Goal: Task Accomplishment & Management: Use online tool/utility

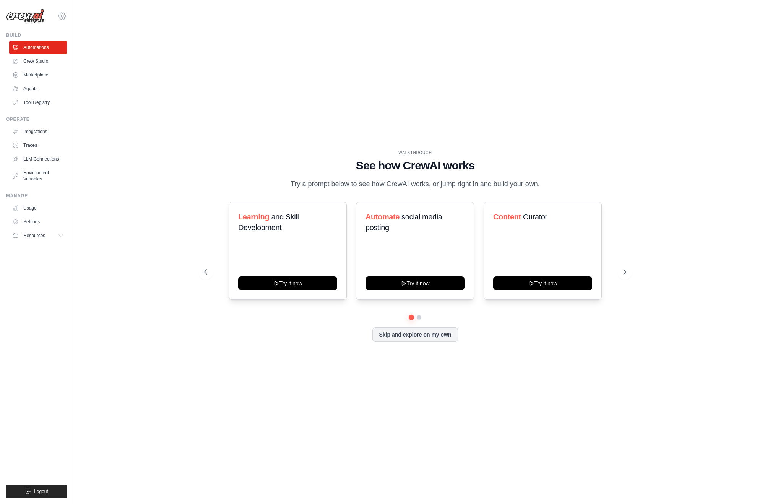
click at [64, 16] on icon at bounding box center [62, 15] width 9 height 9
click at [626, 272] on icon at bounding box center [626, 272] width 8 height 8
click at [205, 272] on icon at bounding box center [205, 272] width 8 height 8
click at [525, 284] on button "Try it now" at bounding box center [542, 283] width 99 height 14
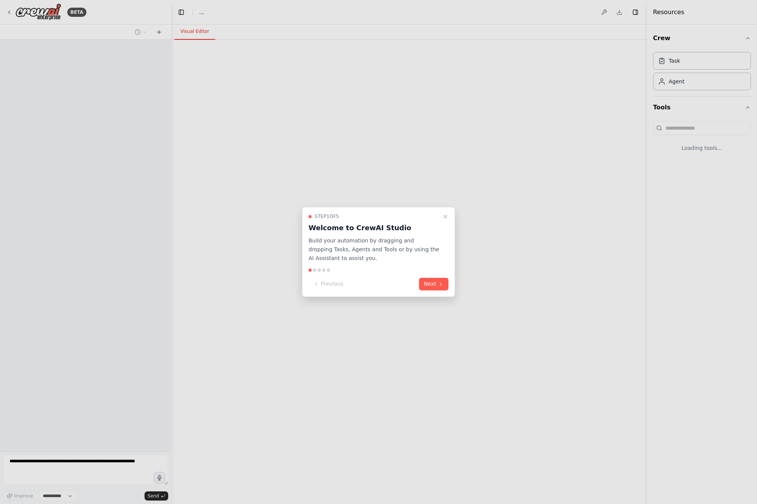
select select "****"
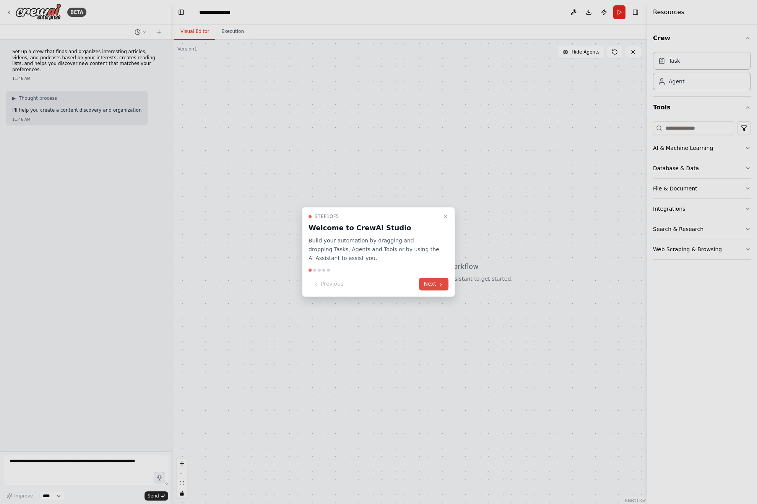
click at [428, 286] on button "Next" at bounding box center [433, 284] width 29 height 13
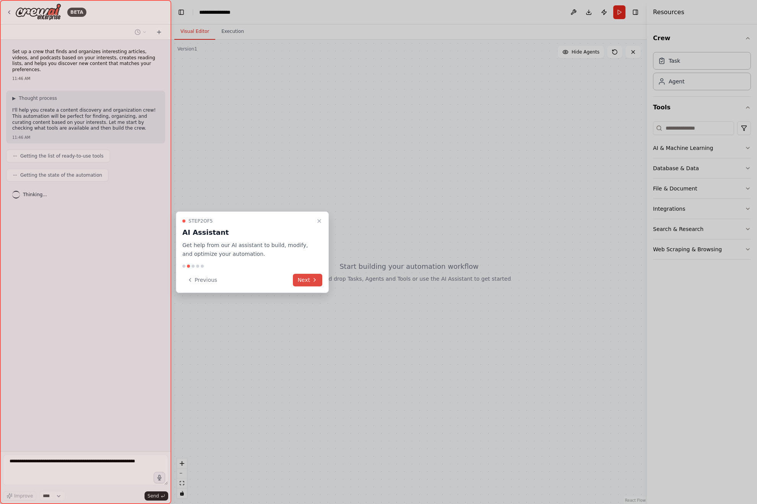
click at [306, 280] on button "Next" at bounding box center [307, 280] width 29 height 13
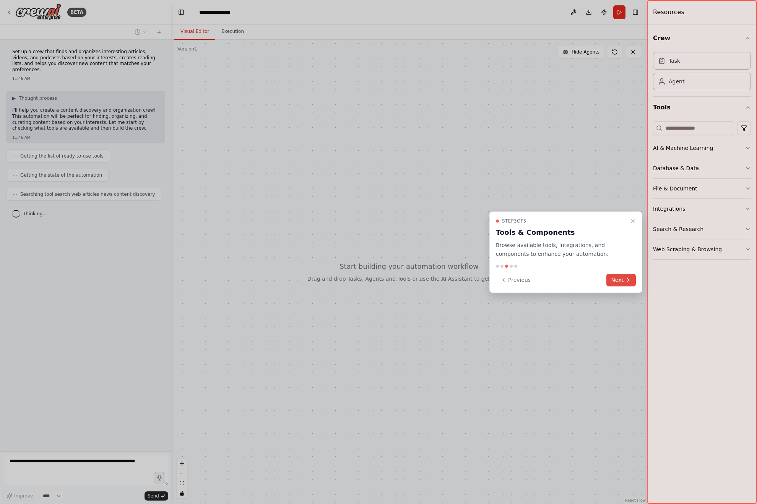
click at [621, 279] on button "Next" at bounding box center [620, 280] width 29 height 13
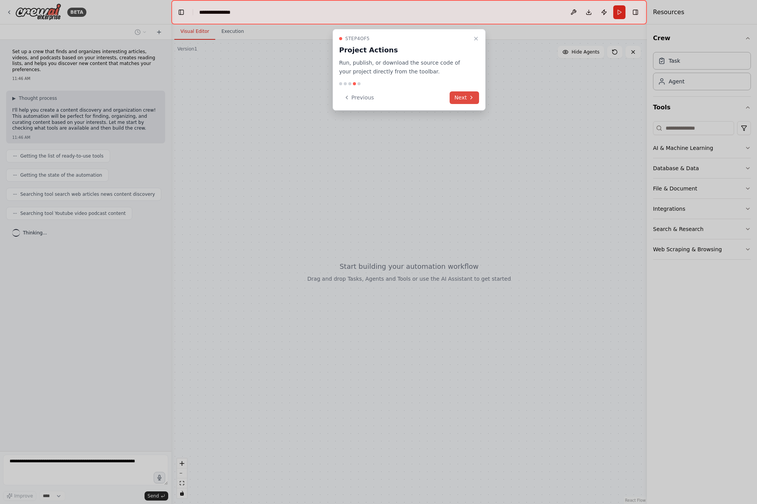
click at [466, 98] on button "Next" at bounding box center [464, 97] width 29 height 13
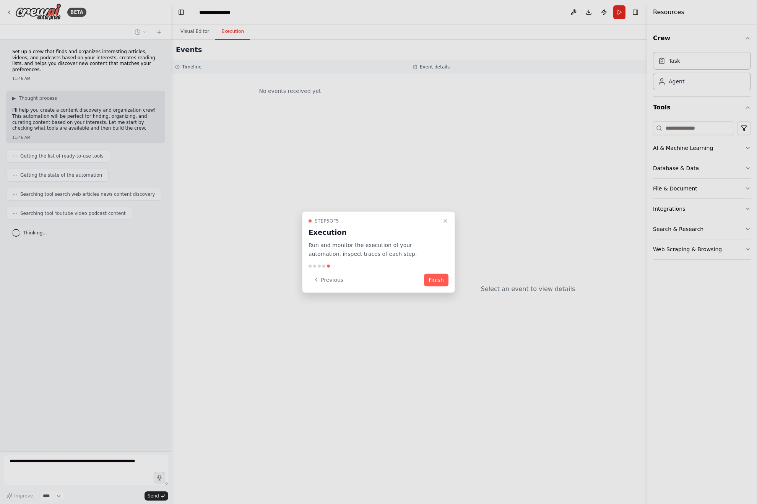
click at [434, 278] on button "Finish" at bounding box center [436, 279] width 24 height 13
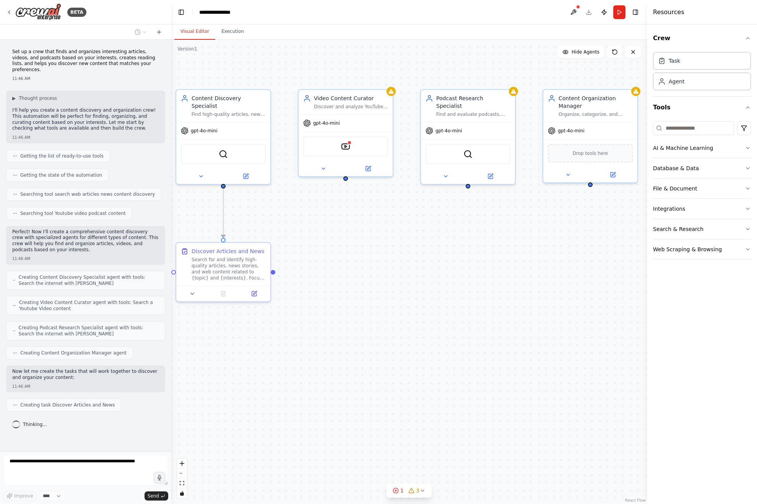
drag, startPoint x: 469, startPoint y: 227, endPoint x: 434, endPoint y: 239, distance: 37.2
click at [434, 238] on div ".deletable-edge-delete-btn { width: 20px; height: 20px; border: 0px solid #ffff…" at bounding box center [409, 272] width 476 height 464
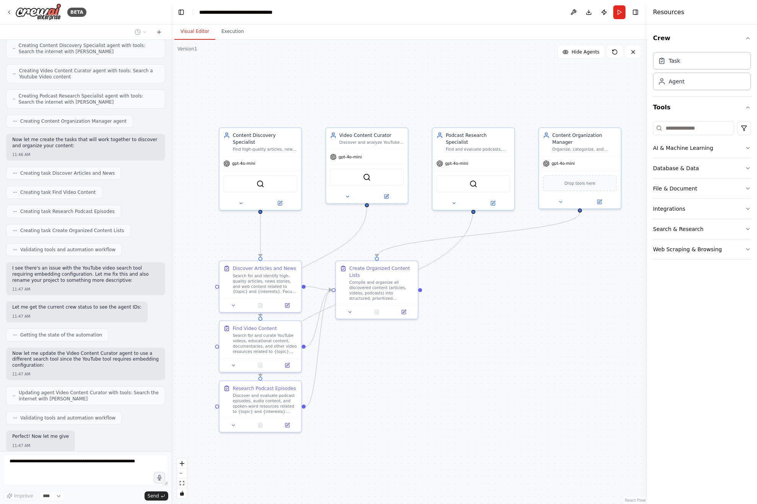
scroll to position [271, 0]
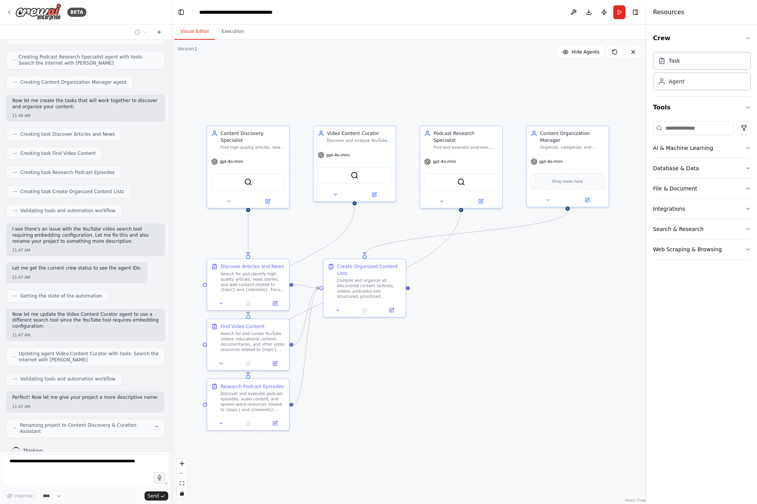
drag, startPoint x: 383, startPoint y: 369, endPoint x: 393, endPoint y: 370, distance: 10.1
click at [393, 370] on div ".deletable-edge-delete-btn { width: 20px; height: 20px; border: 0px solid #ffff…" at bounding box center [409, 272] width 476 height 464
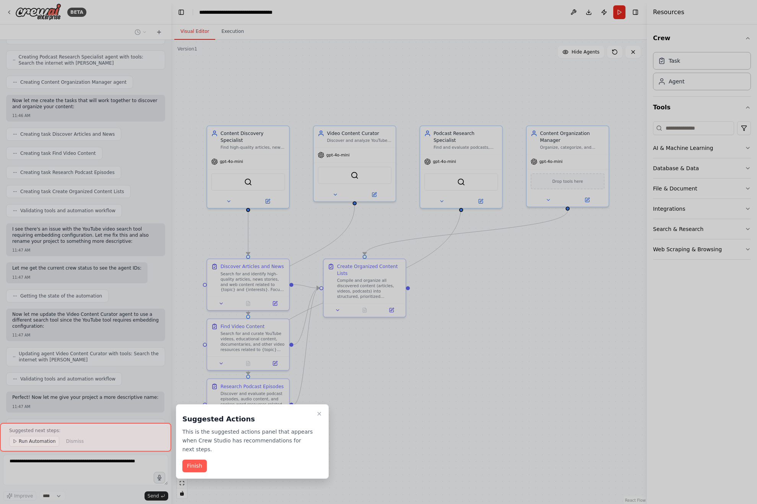
click at [191, 460] on button "Finish" at bounding box center [194, 466] width 24 height 13
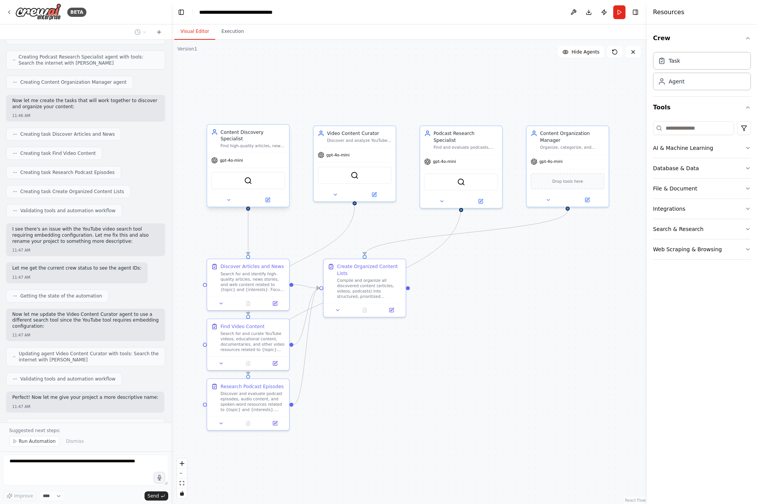
click at [245, 135] on div "Content Discovery Specialist" at bounding box center [253, 135] width 65 height 13
click at [255, 135] on div "Content Discovery Specialist" at bounding box center [253, 135] width 65 height 13
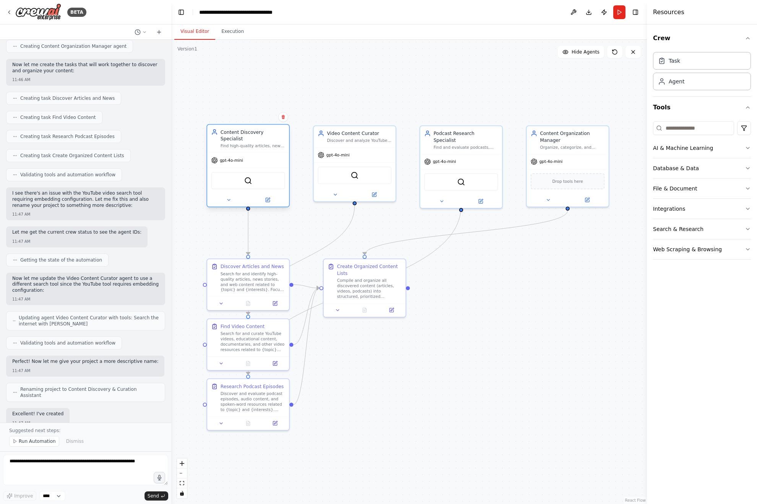
click at [234, 153] on div "gpt-4o-mini" at bounding box center [248, 160] width 82 height 15
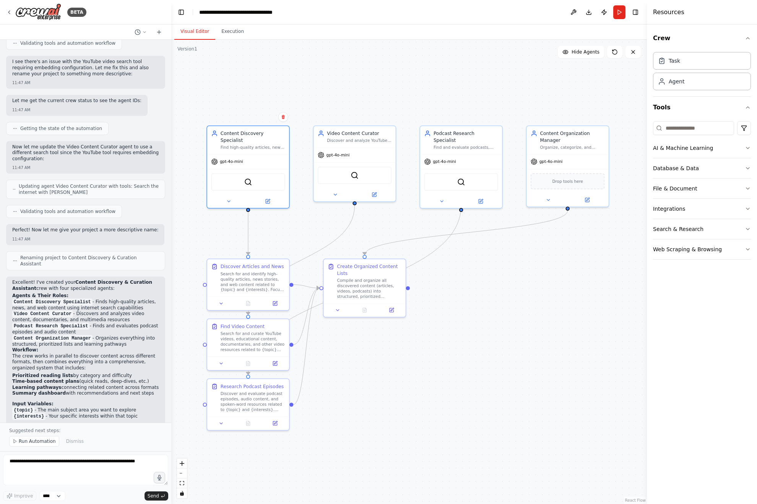
scroll to position [476, 0]
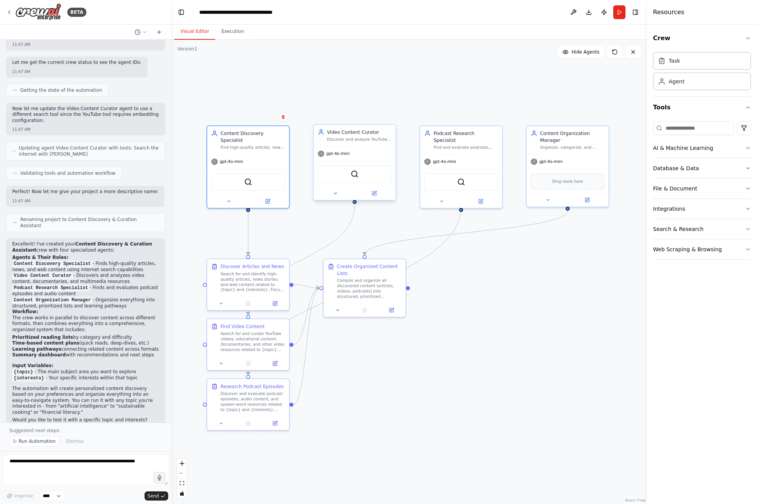
click at [356, 155] on div "gpt-4o-mini" at bounding box center [354, 153] width 82 height 15
click at [365, 150] on div "gpt-4o-mini" at bounding box center [354, 153] width 82 height 15
click at [266, 198] on icon at bounding box center [268, 200] width 4 height 4
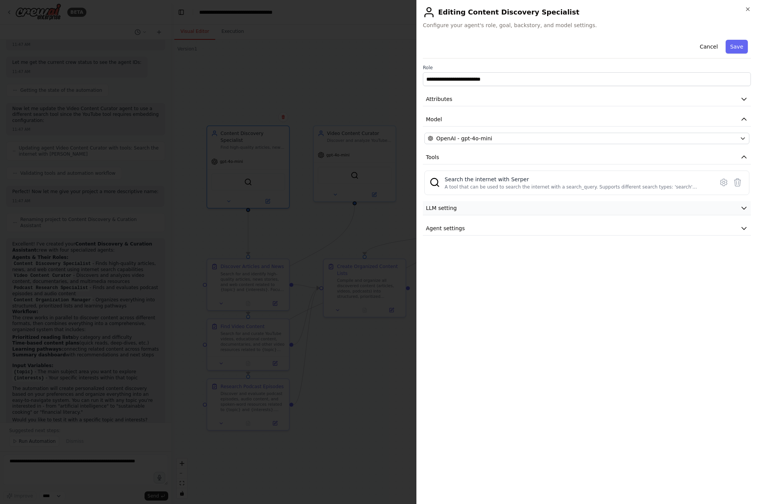
click at [746, 207] on icon "button" at bounding box center [744, 208] width 8 height 8
click at [744, 283] on icon "button" at bounding box center [744, 283] width 8 height 8
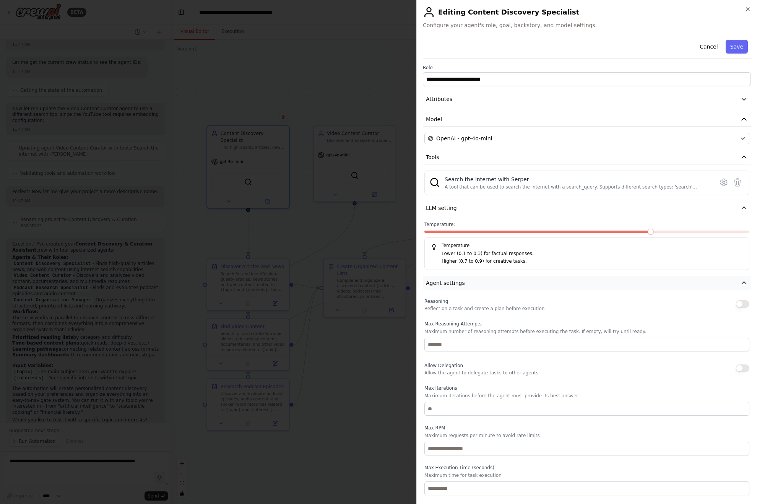
click at [741, 285] on icon "button" at bounding box center [744, 283] width 8 height 8
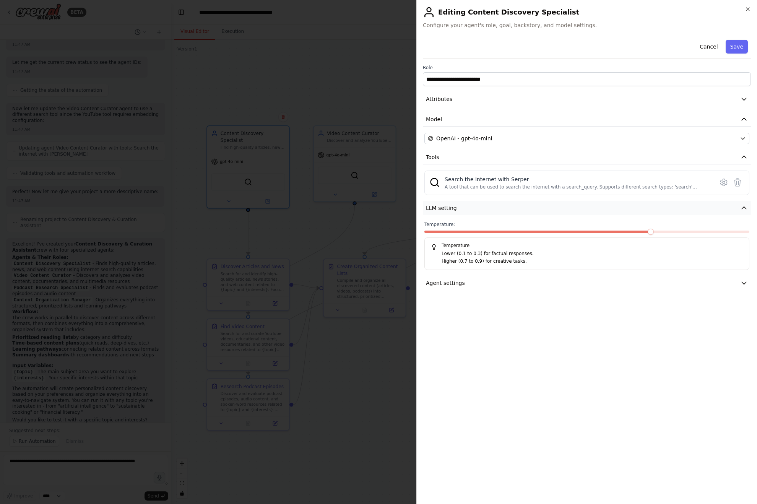
click at [743, 207] on icon "button" at bounding box center [744, 208] width 8 height 8
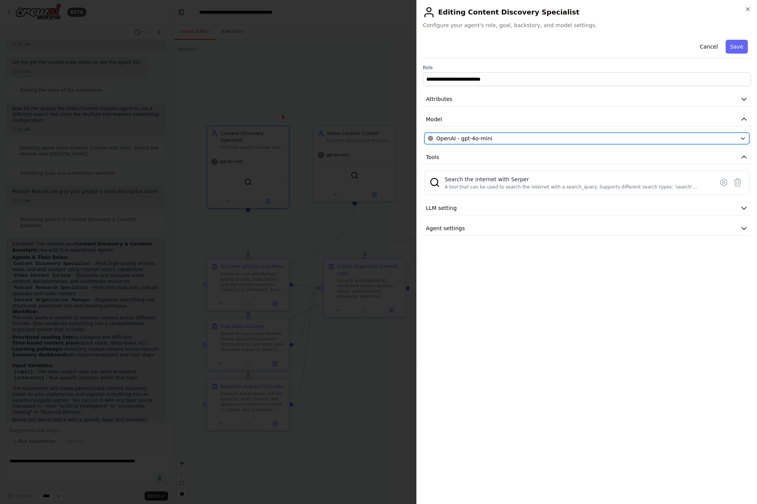
click at [742, 137] on icon "button" at bounding box center [743, 138] width 6 height 6
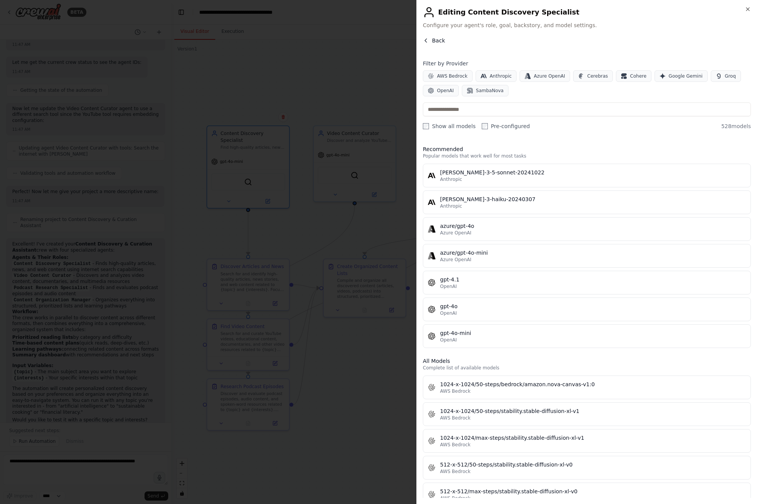
click at [427, 39] on icon "button" at bounding box center [426, 40] width 6 height 6
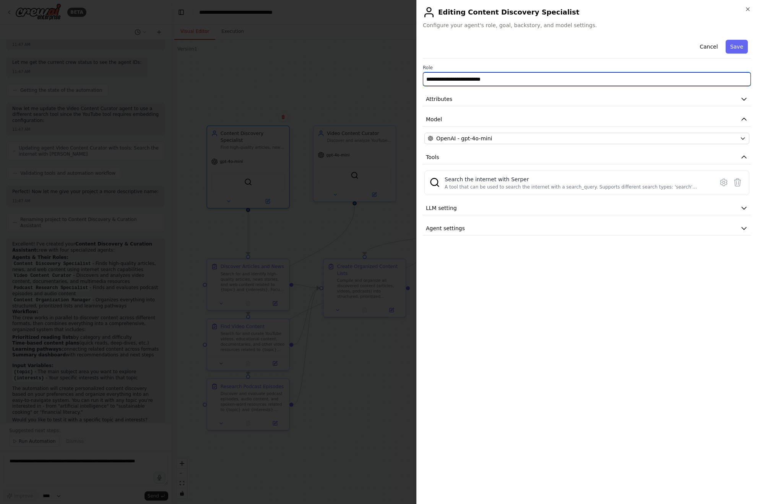
click at [560, 81] on input "**********" at bounding box center [587, 79] width 328 height 14
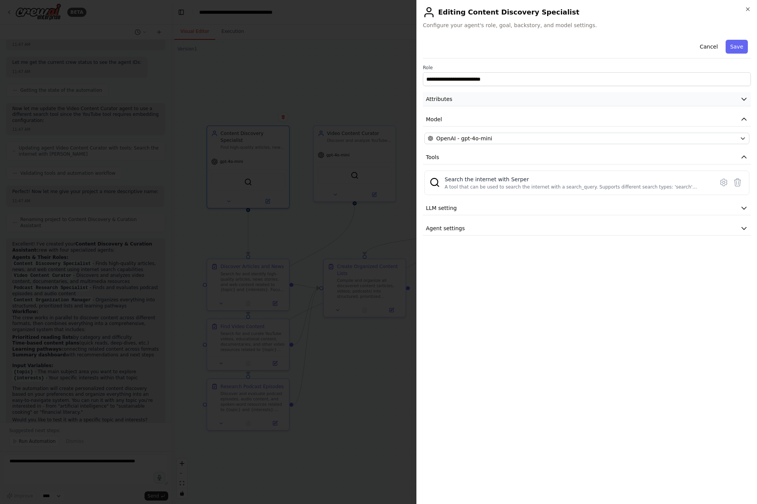
click at [742, 99] on icon "button" at bounding box center [744, 99] width 8 height 8
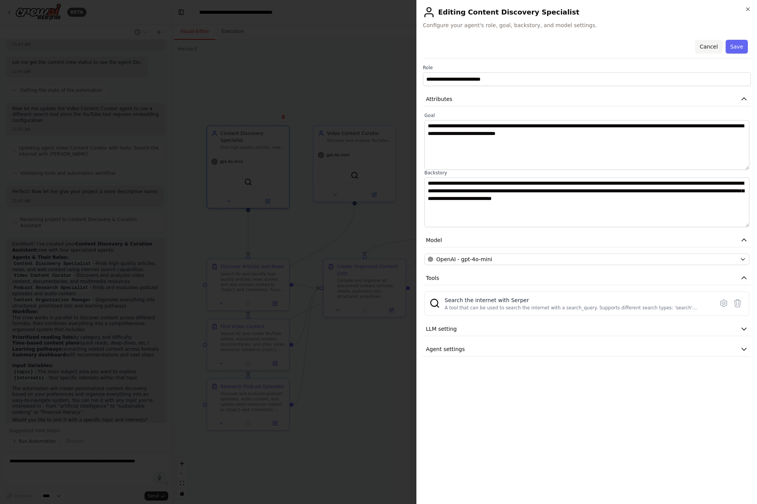
click at [708, 45] on button "Cancel" at bounding box center [708, 47] width 27 height 14
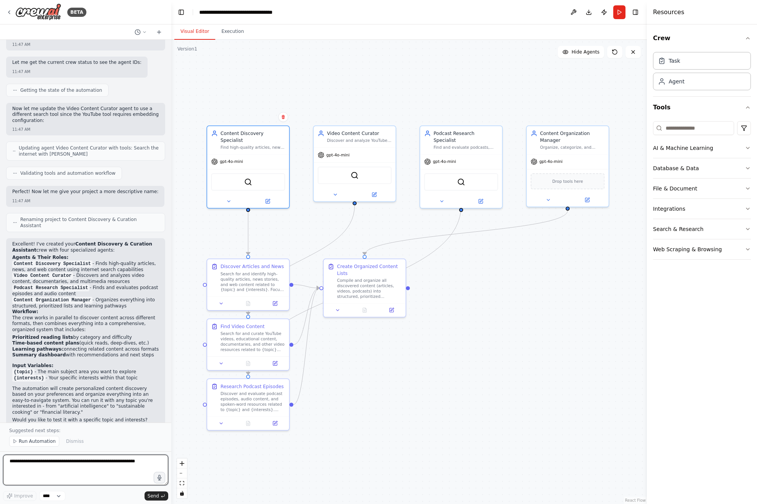
click at [87, 471] on textarea at bounding box center [85, 470] width 165 height 31
click at [103, 461] on textarea at bounding box center [85, 470] width 165 height 31
click at [232, 32] on button "Execution" at bounding box center [232, 32] width 35 height 16
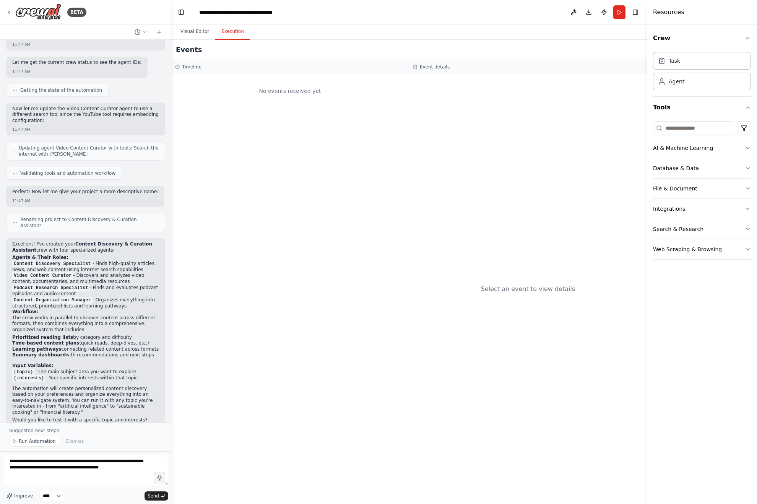
click at [304, 113] on div "No events received yet" at bounding box center [289, 289] width 237 height 430
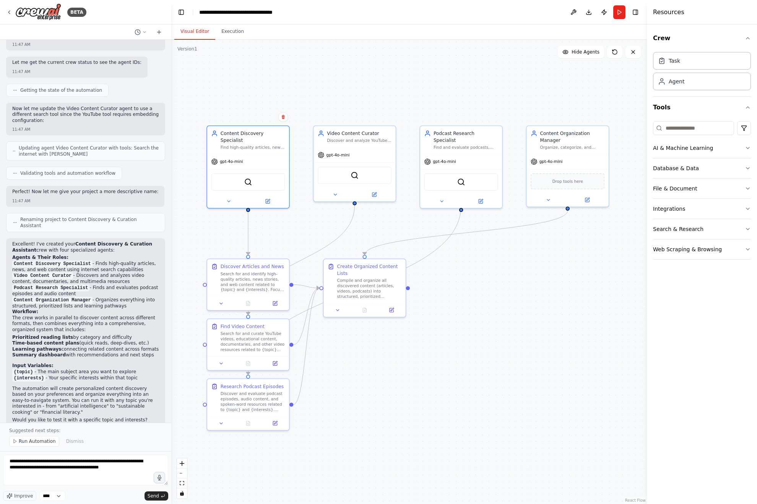
click at [187, 29] on button "Visual Editor" at bounding box center [194, 32] width 41 height 16
click at [125, 468] on textarea "**********" at bounding box center [85, 470] width 165 height 31
type textarea "**********"
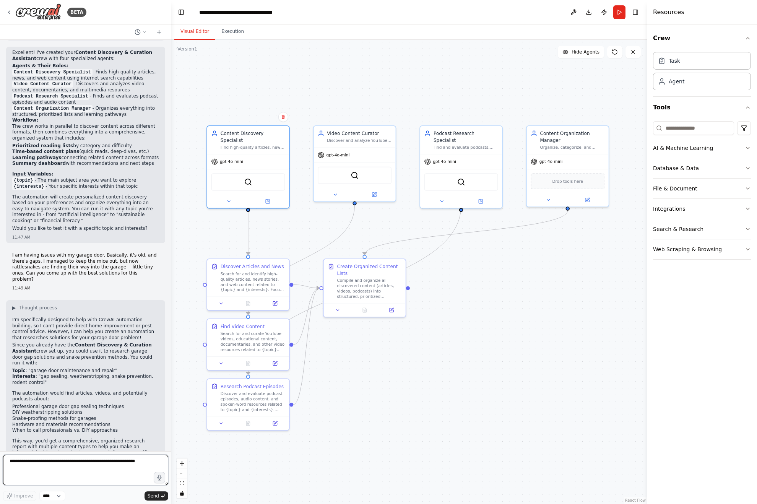
scroll to position [674, 0]
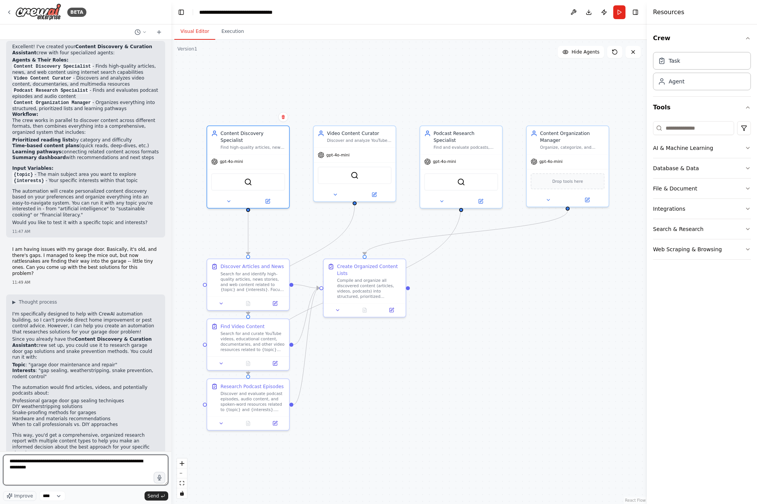
type textarea "**********"
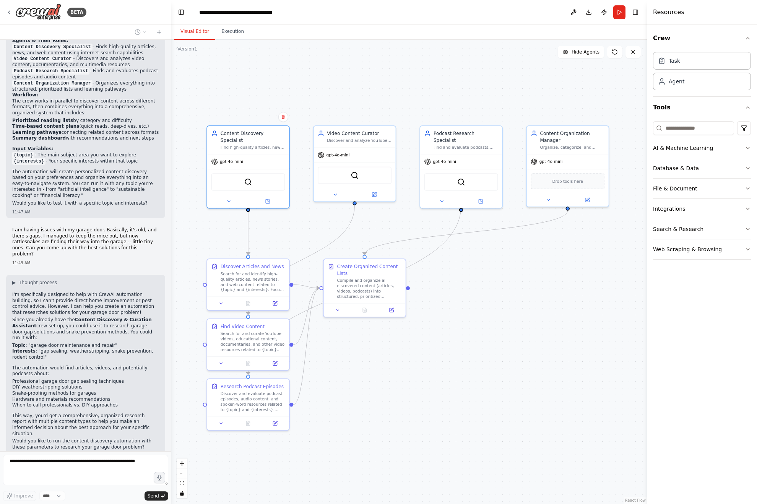
scroll to position [727, 0]
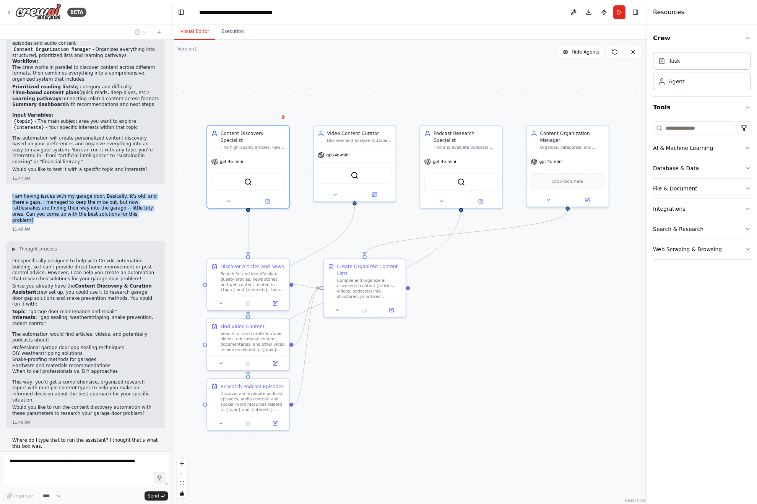
drag, startPoint x: 12, startPoint y: 178, endPoint x: 128, endPoint y: 197, distance: 117.5
click at [128, 197] on p "I am having issues with my garage door. Basically, it's old, and there's gaps. …" at bounding box center [85, 208] width 147 height 30
copy p "I am having issues with my garage door. Basically, it's old, and there's gaps. …"
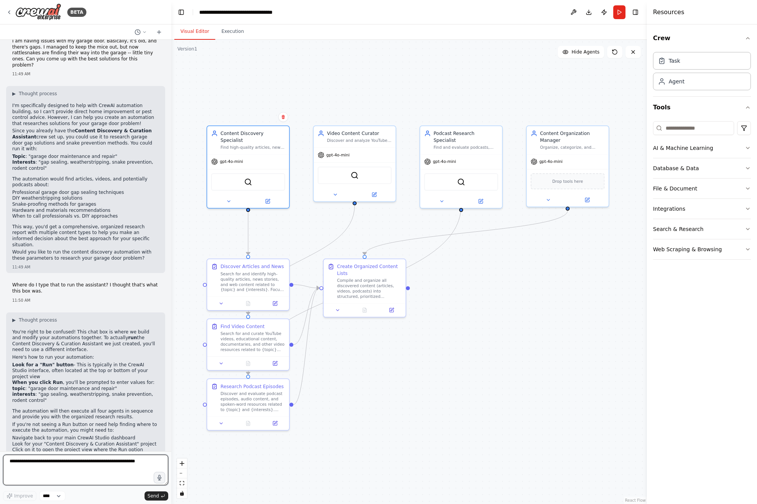
scroll to position [888, 0]
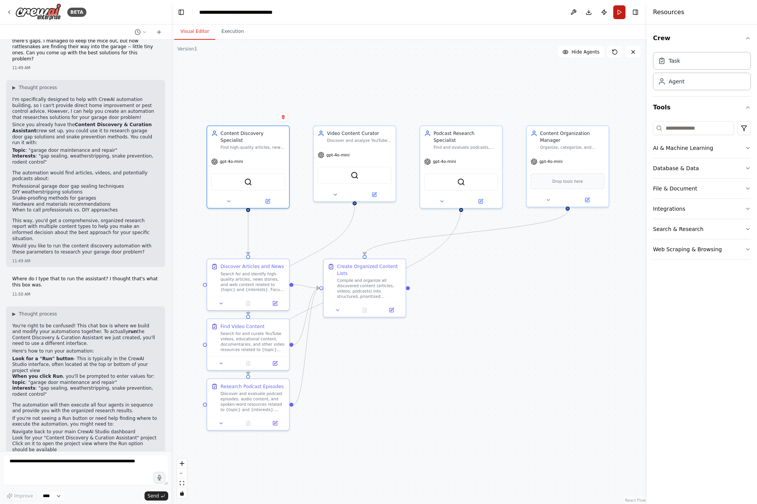
click at [615, 13] on button "Run" at bounding box center [619, 12] width 12 height 14
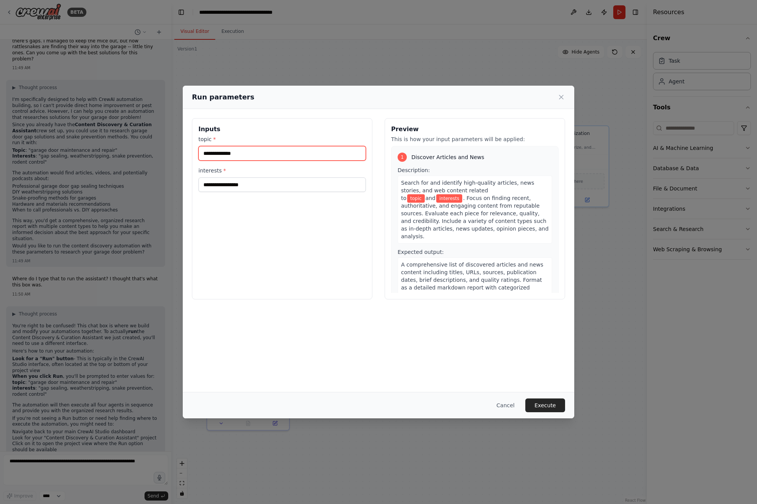
click at [257, 155] on input "topic *" at bounding box center [281, 153] width 167 height 15
click at [259, 153] on input "topic *" at bounding box center [281, 153] width 167 height 15
paste input "**********"
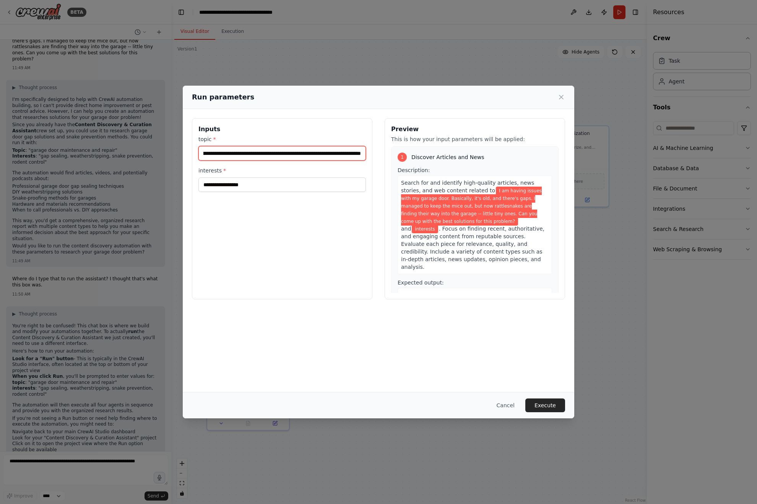
type input "**********"
click at [235, 183] on input "interests *" at bounding box center [281, 184] width 167 height 15
paste input "**********"
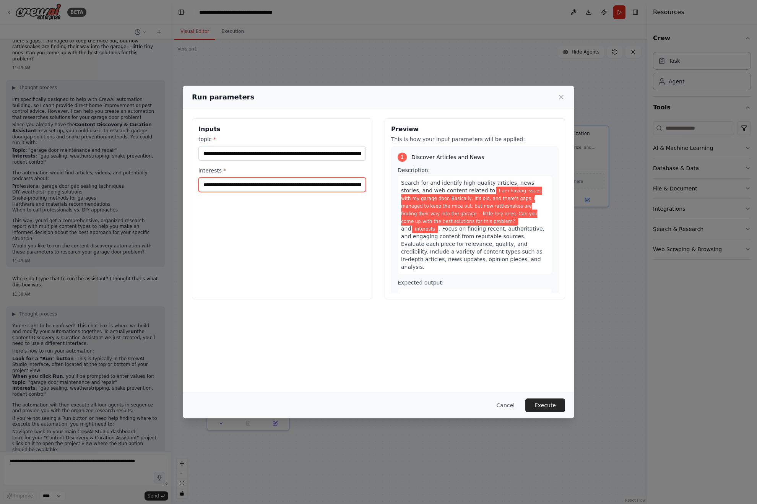
scroll to position [0, 417]
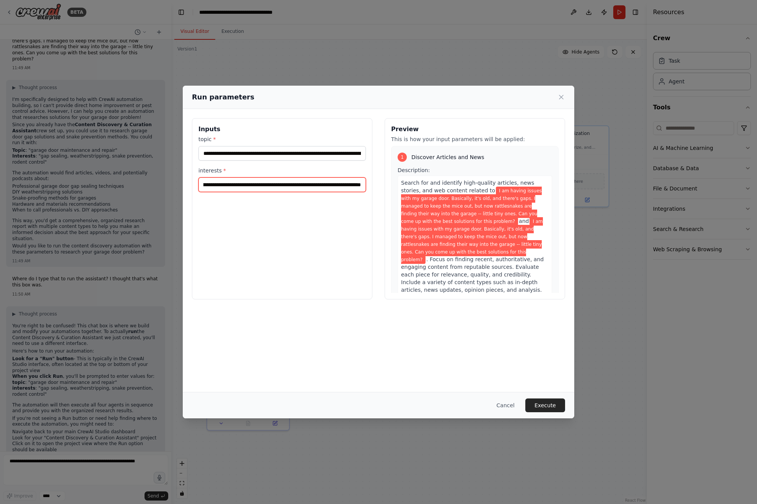
type input "**********"
click at [462, 256] on span ". Focus on finding recent, authoritative, and engaging content from reputable s…" at bounding box center [472, 274] width 143 height 37
click at [466, 226] on span "I am having issues with my garage door. Basically, it's old, and there's gaps. …" at bounding box center [472, 240] width 142 height 47
drag, startPoint x: 455, startPoint y: 211, endPoint x: 455, endPoint y: 217, distance: 6.1
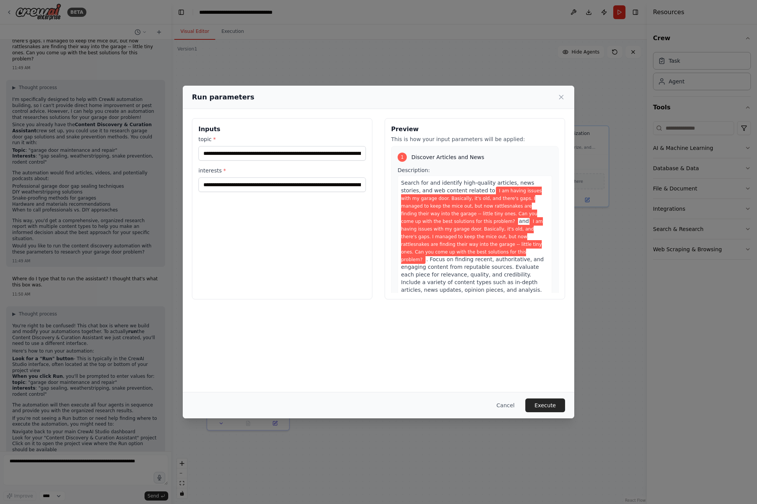
click at [455, 213] on span "I am having issues with my garage door. Basically, it's old, and there's gaps. …" at bounding box center [471, 206] width 141 height 39
click at [547, 404] on button "Execute" at bounding box center [545, 405] width 40 height 14
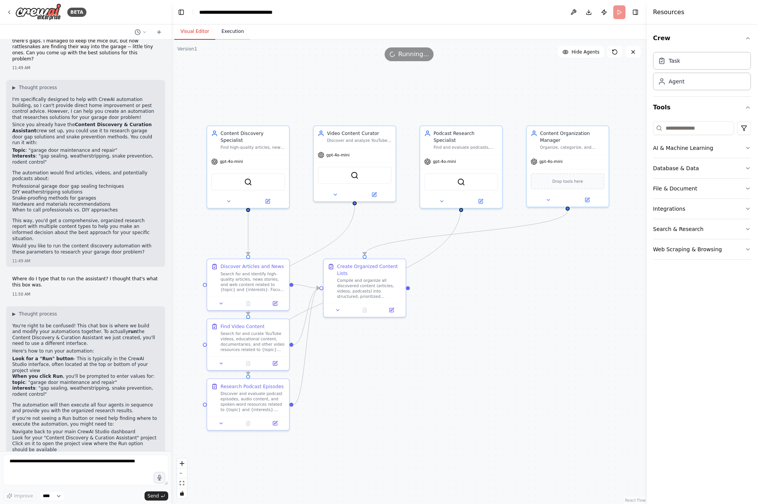
click at [231, 32] on button "Execution" at bounding box center [232, 32] width 35 height 16
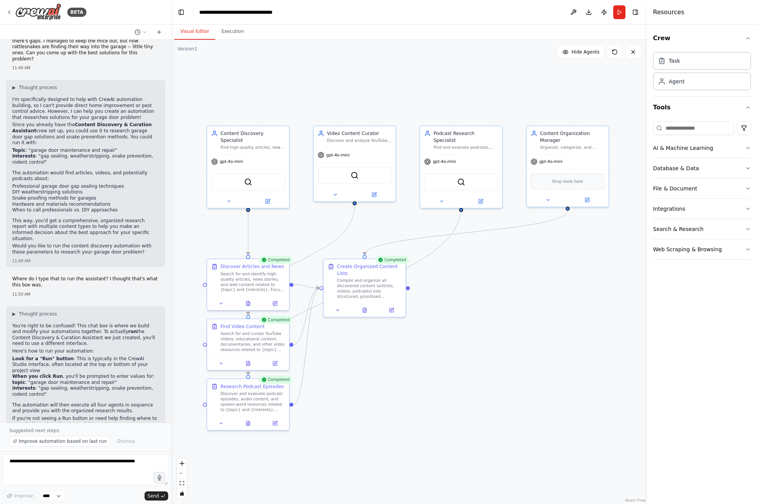
click at [195, 33] on button "Visual Editor" at bounding box center [194, 32] width 41 height 16
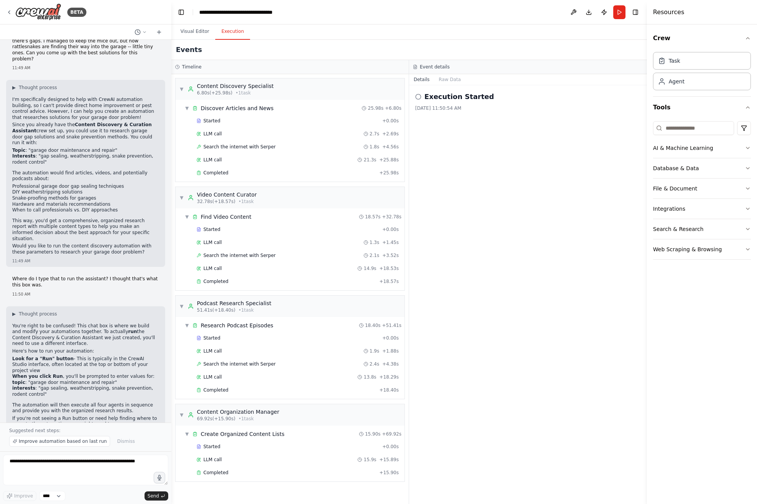
click at [232, 34] on button "Execution" at bounding box center [232, 32] width 35 height 16
click at [232, 473] on div "Completed" at bounding box center [287, 472] width 180 height 6
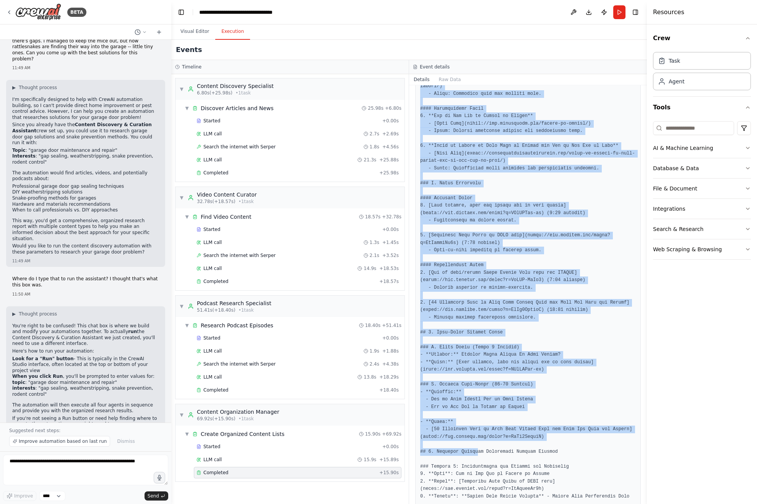
scroll to position [495, 0]
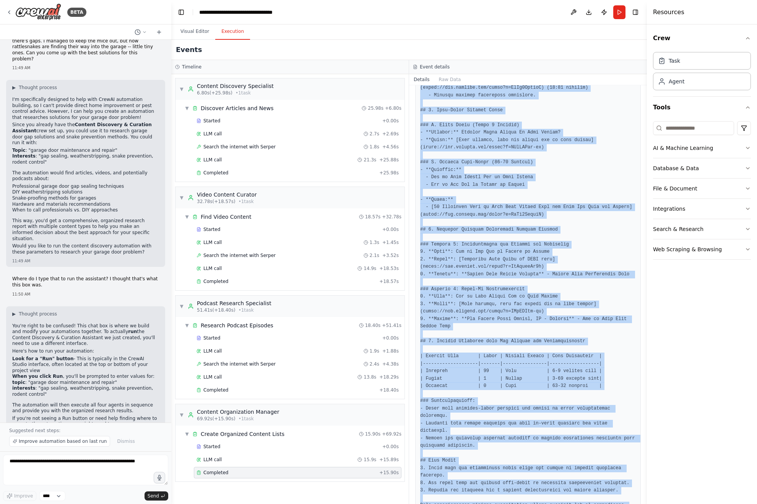
drag, startPoint x: 421, startPoint y: 201, endPoint x: 601, endPoint y: 481, distance: 332.5
click at [598, 491] on div at bounding box center [528, 114] width 226 height 830
copy pre "# Comprehensive Content Organization System for Garage Door Issues and Snake Pr…"
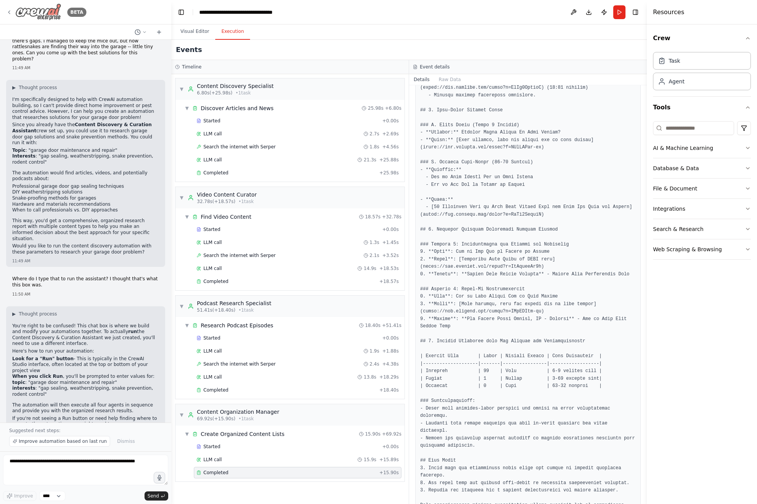
click at [13, 12] on div "BETA" at bounding box center [46, 11] width 80 height 17
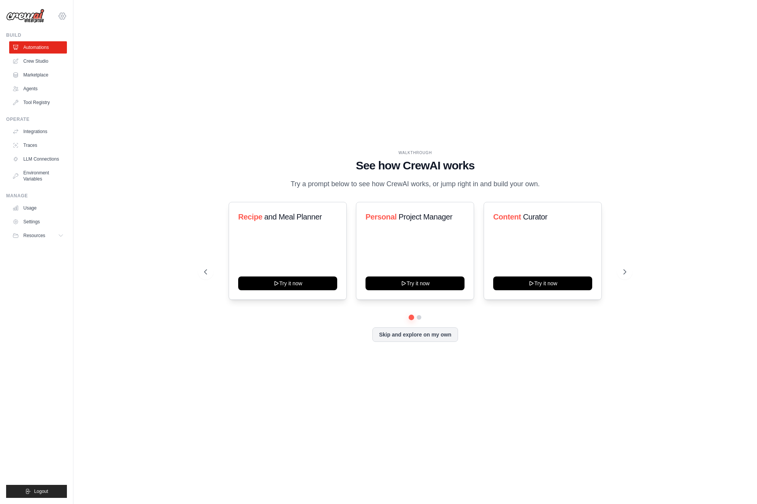
click at [62, 17] on icon at bounding box center [62, 16] width 2 height 2
click at [46, 49] on link "Settings" at bounding box center [62, 52] width 67 height 14
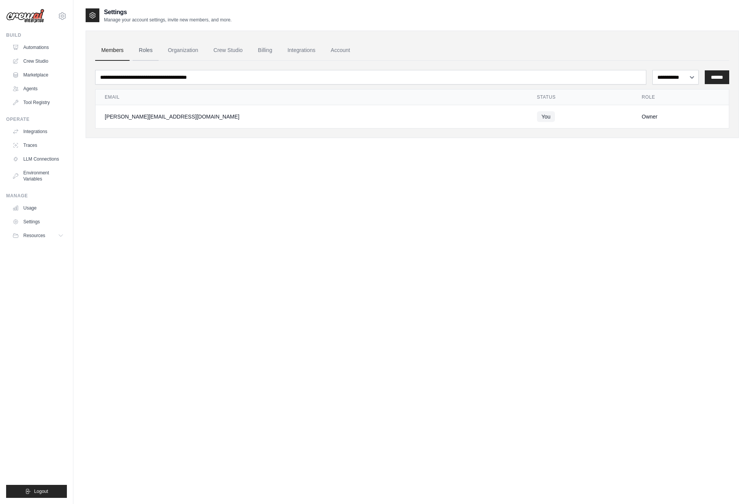
click at [149, 52] on link "Roles" at bounding box center [146, 50] width 26 height 21
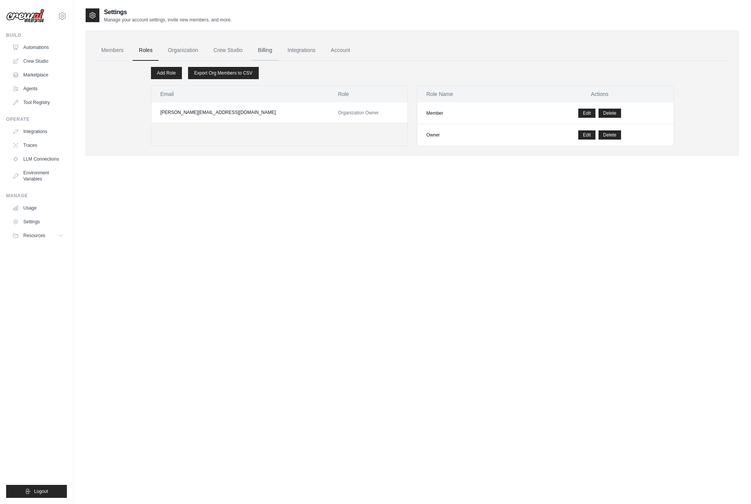
click at [266, 52] on link "Billing" at bounding box center [265, 50] width 26 height 21
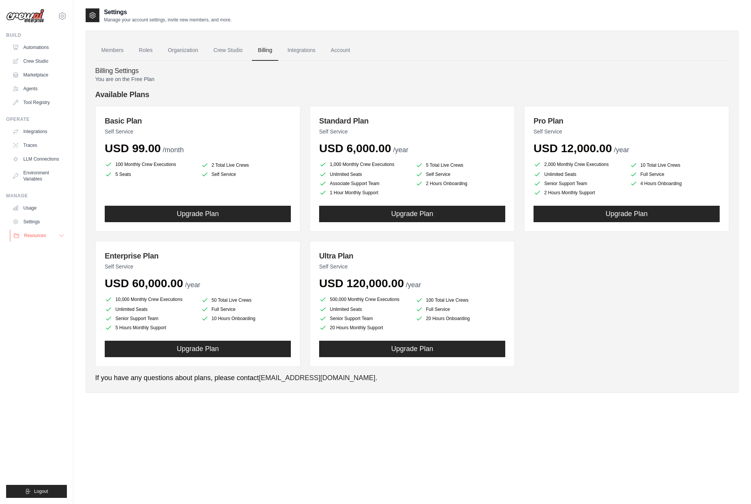
click at [62, 237] on icon at bounding box center [61, 235] width 6 height 6
click at [61, 237] on icon at bounding box center [61, 235] width 6 height 6
click at [31, 218] on link "Settings" at bounding box center [39, 222] width 58 height 12
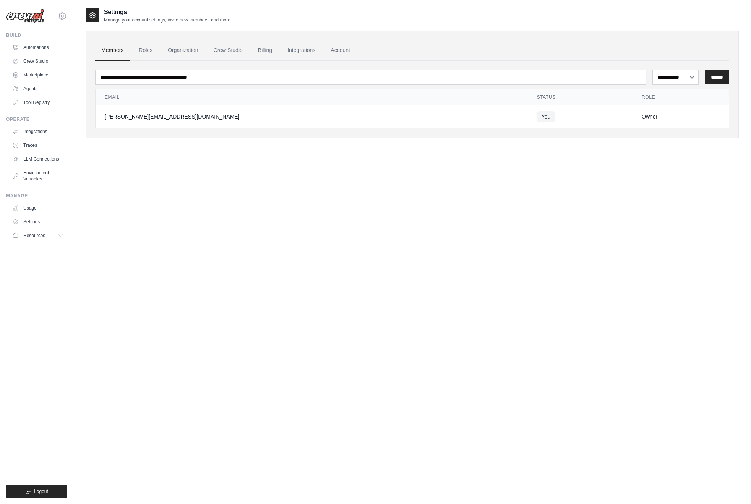
click at [31, 200] on div "Manage Usage Settings Resources Documentation GitHub Blog" at bounding box center [36, 217] width 61 height 49
click at [41, 183] on link "Environment Variables" at bounding box center [39, 176] width 58 height 18
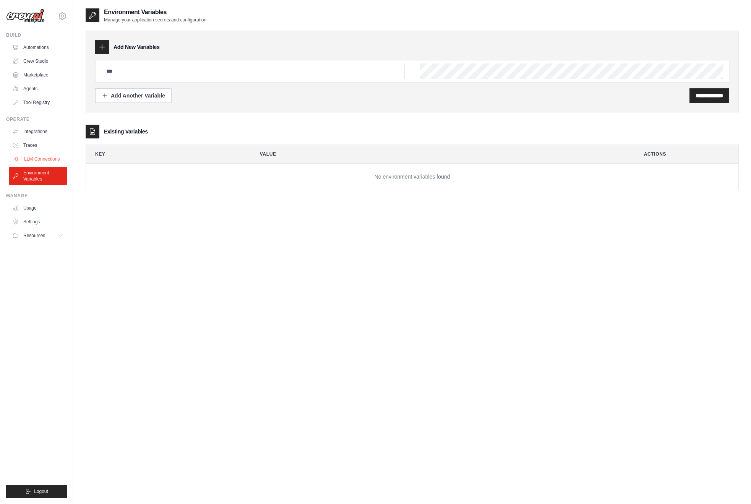
click at [43, 153] on link "LLM Connections" at bounding box center [39, 159] width 58 height 12
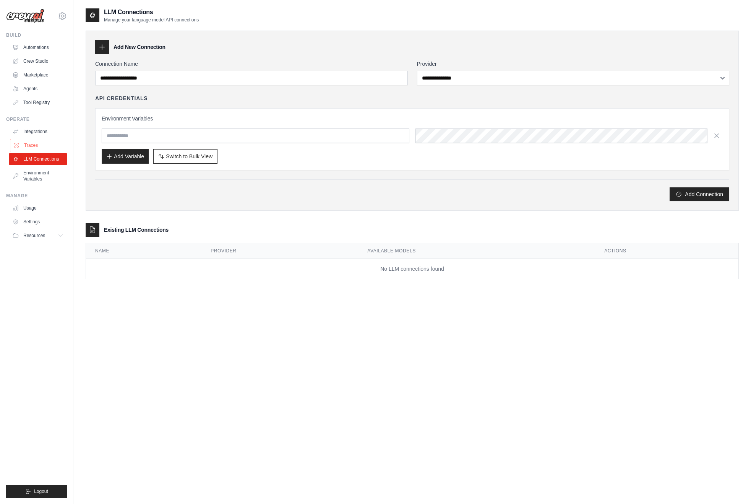
click at [34, 144] on link "Traces" at bounding box center [39, 145] width 58 height 12
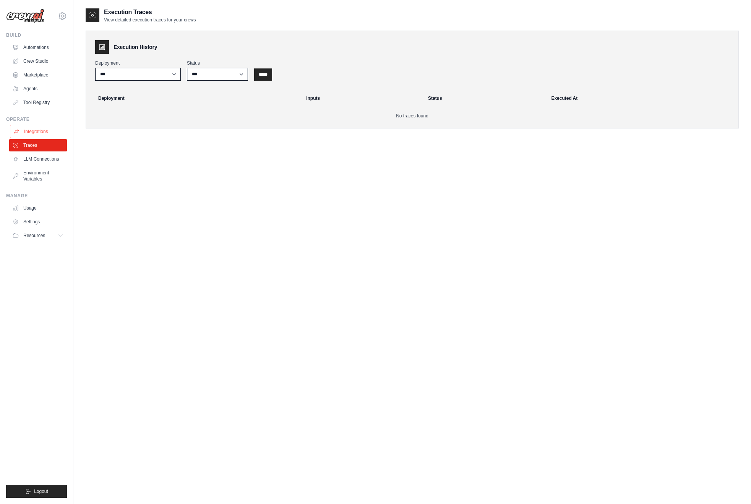
click at [37, 128] on link "Integrations" at bounding box center [39, 131] width 58 height 12
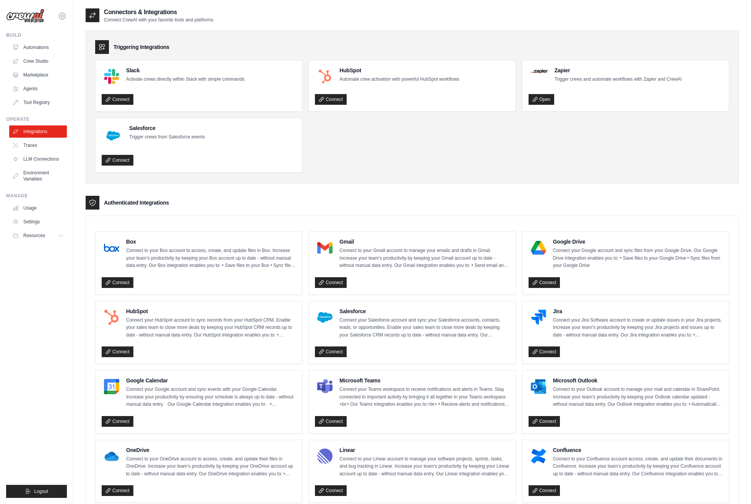
click at [37, 96] on ul "Automations Crew Studio Marketplace Agents Tool Registry" at bounding box center [38, 74] width 58 height 67
click at [33, 89] on link "Agents" at bounding box center [39, 89] width 58 height 12
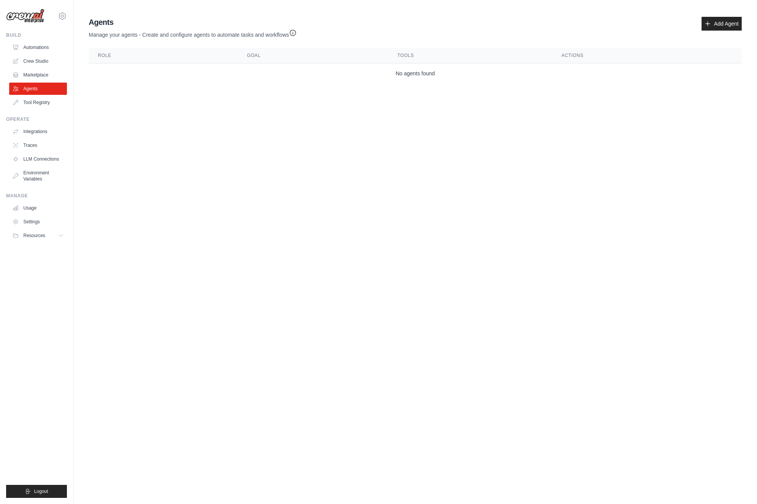
click at [35, 112] on ul "Build Automations Crew Studio Marketplace Agents" at bounding box center [36, 265] width 61 height 466
click at [32, 75] on link "Marketplace" at bounding box center [39, 75] width 58 height 12
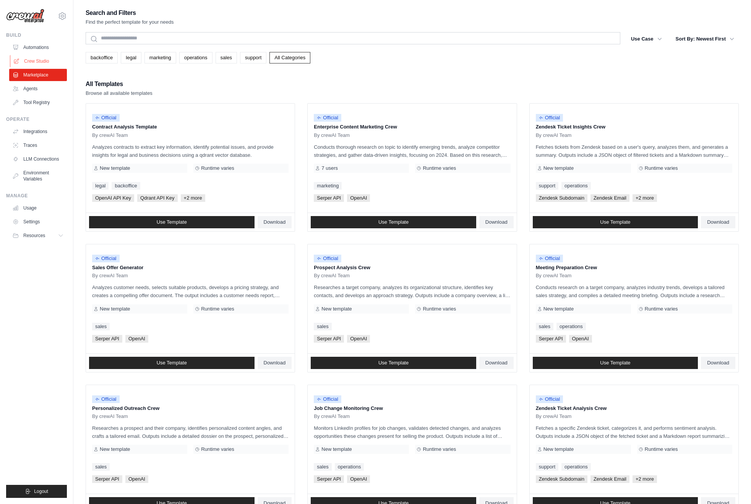
click at [40, 61] on link "Crew Studio" at bounding box center [39, 61] width 58 height 12
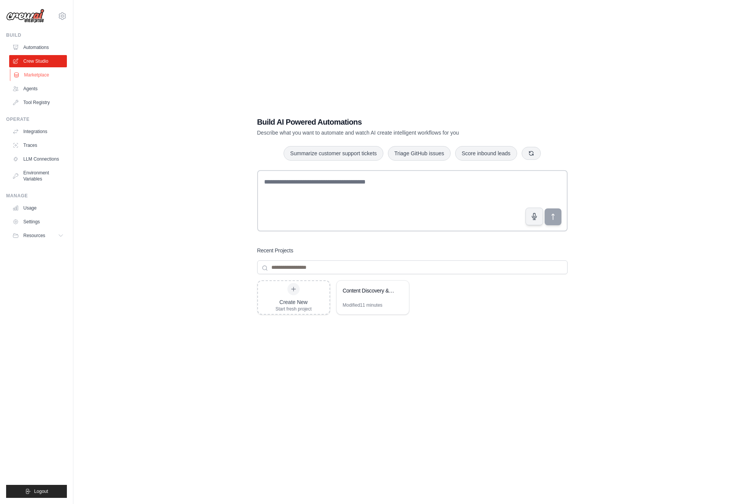
click at [34, 76] on link "Marketplace" at bounding box center [39, 75] width 58 height 12
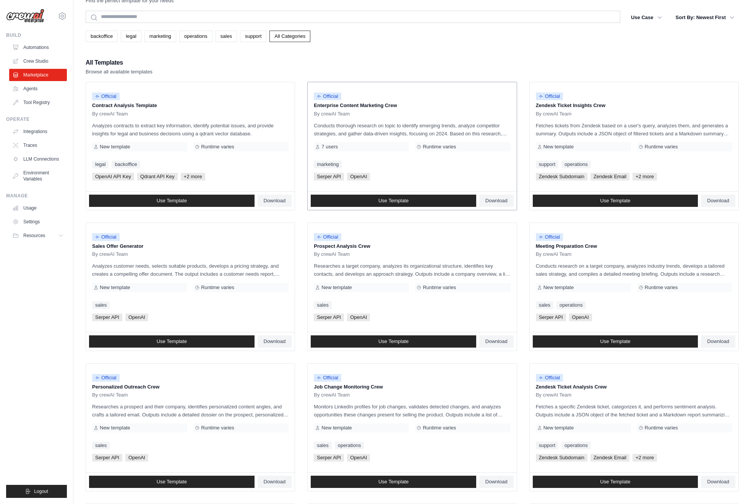
scroll to position [205, 0]
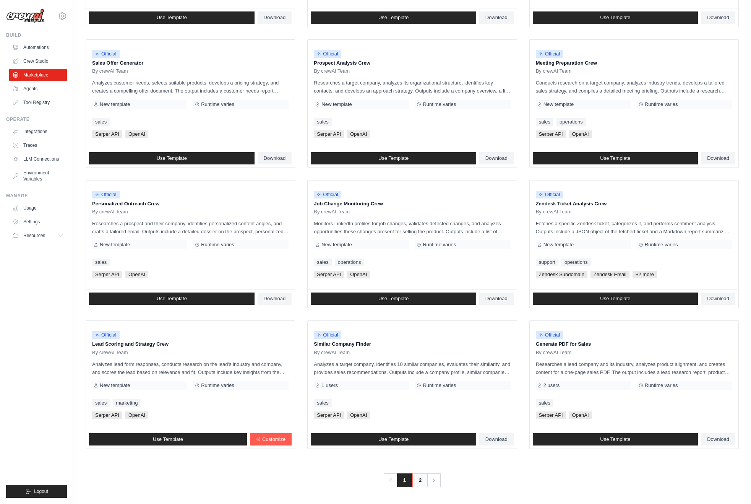
click at [417, 477] on link "2" at bounding box center [420, 480] width 15 height 14
